Goal: Check status: Check status

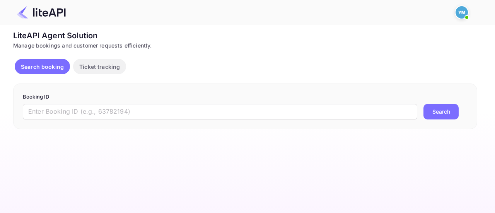
drag, startPoint x: 363, startPoint y: 0, endPoint x: 356, endPoint y: 25, distance: 26.1
click at [356, 25] on div "Unsaved Changes Ticket Affiliate URL [URL][DOMAIN_NAME] Business partner name N…" at bounding box center [243, 77] width 486 height 104
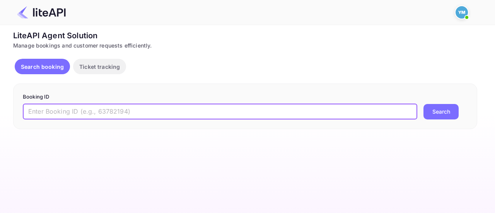
click at [94, 114] on input "text" at bounding box center [220, 111] width 395 height 15
paste input "8746906"
type input "8746906"
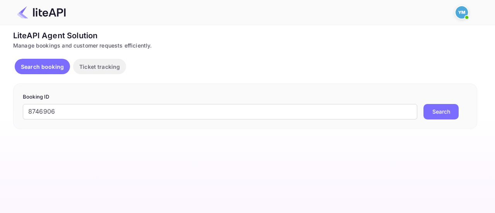
click at [430, 116] on button "Search" at bounding box center [441, 111] width 35 height 15
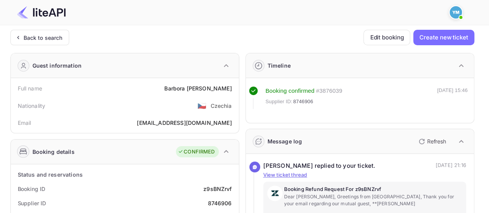
scroll to position [39, 0]
